Goal: Navigation & Orientation: Find specific page/section

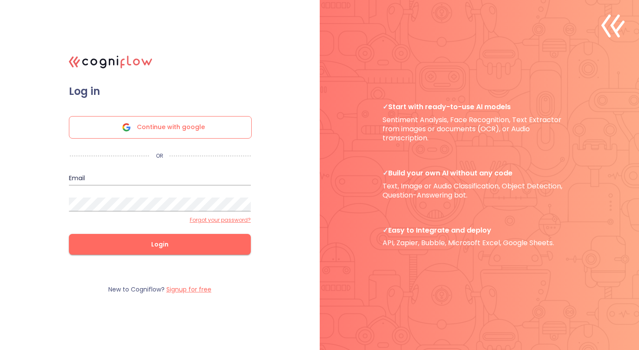
click at [168, 123] on span "Continue with google" at bounding box center [171, 127] width 68 height 22
